Goal: Task Accomplishment & Management: Use online tool/utility

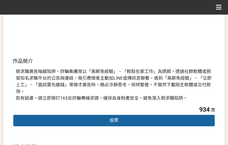
scroll to position [158, 0]
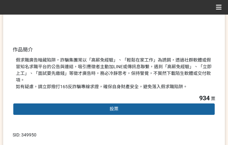
click at [102, 103] on div "投票" at bounding box center [114, 109] width 203 height 13
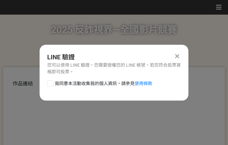
scroll to position [0, 0]
click at [101, 82] on span "我同意本活動收集我的個人資訊，請參見 使用條款" at bounding box center [103, 83] width 97 height 7
click at [52, 82] on input "我同意本活動收集我的個人資訊，請參見 使用條款" at bounding box center [49, 83] width 4 height 4
checkbox input "false"
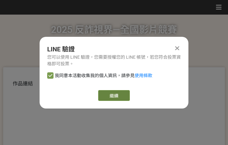
click at [117, 93] on link "繼續" at bounding box center [114, 95] width 32 height 11
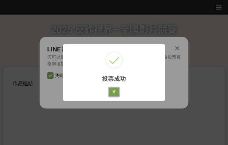
drag, startPoint x: 115, startPoint y: 89, endPoint x: 128, endPoint y: 89, distance: 13.6
click at [115, 89] on button "好" at bounding box center [114, 91] width 10 height 9
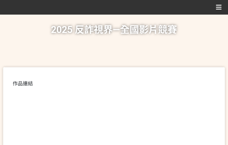
scroll to position [129, 0]
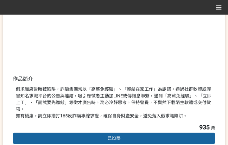
click at [167, 102] on div "假求職廣告暗藏陷阱，詐騙集團常以「高薪免經驗」、「輕鬆在家工作」為誘餌，透過社群軟體或假冒知名求職平台的公告與連結，吸引應徵者主動加LINE或傳訊息聯繫，遇到…" at bounding box center [114, 102] width 196 height 33
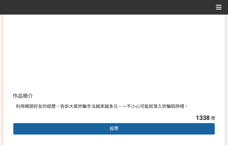
scroll to position [127, 0]
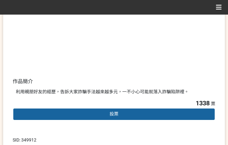
click at [110, 111] on span "投票" at bounding box center [113, 113] width 9 height 5
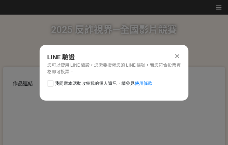
scroll to position [0, 0]
click at [91, 82] on span "我同意本活動收集我的個人資訊，請參見 使用條款" at bounding box center [103, 83] width 97 height 7
click at [52, 82] on input "我同意本活動收集我的個人資訊，請參見 使用條款" at bounding box center [49, 83] width 4 height 4
checkbox input "false"
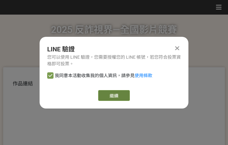
click at [111, 96] on link "繼續" at bounding box center [114, 95] width 32 height 11
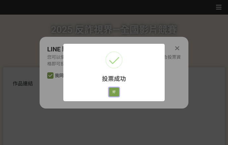
click at [115, 90] on button "好" at bounding box center [114, 91] width 10 height 9
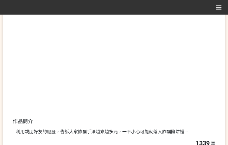
scroll to position [103, 0]
